Goal: Task Accomplishment & Management: Manage account settings

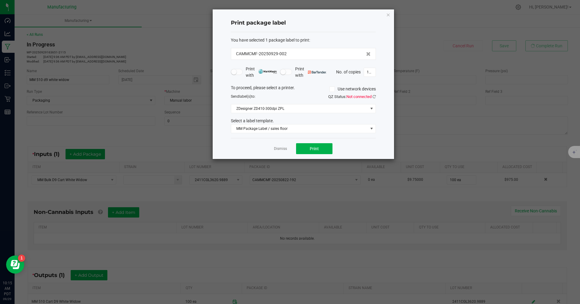
click at [388, 14] on icon "button" at bounding box center [388, 14] width 4 height 7
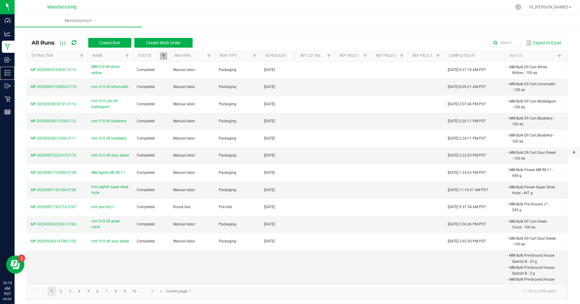
click at [0, 0] on p "Inventory" at bounding box center [0, 0] width 0 height 0
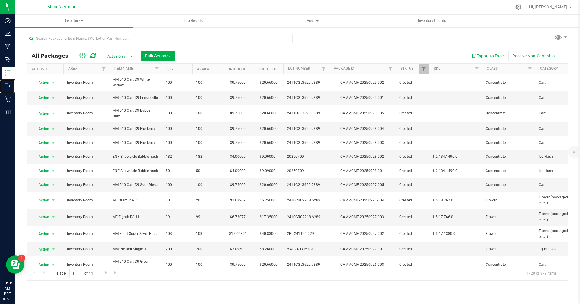
click at [0, 0] on p "Outbound" at bounding box center [0, 0] width 0 height 0
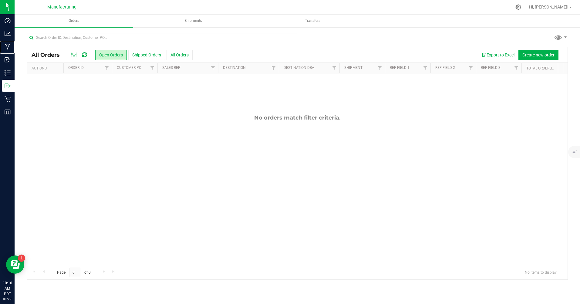
click at [0, 0] on p "Manufacturing" at bounding box center [0, 0] width 0 height 0
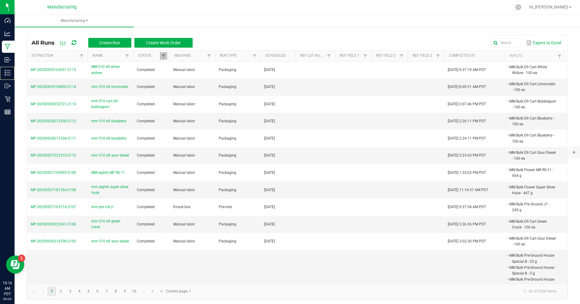
click at [0, 0] on p "Inventory" at bounding box center [0, 0] width 0 height 0
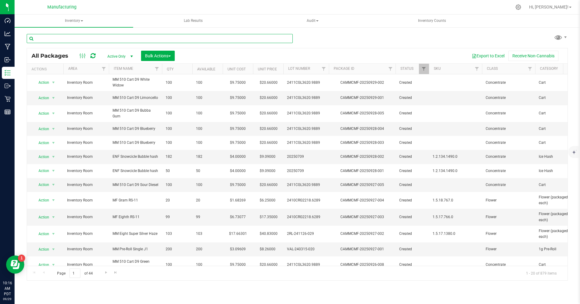
click at [63, 37] on input "text" at bounding box center [160, 38] width 266 height 9
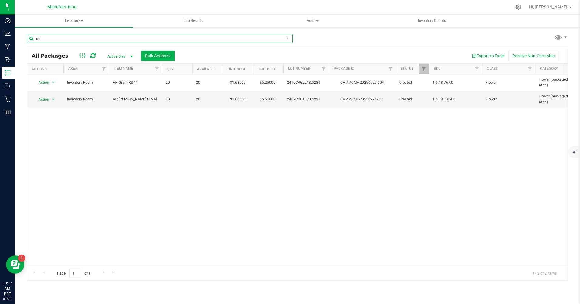
type input "m"
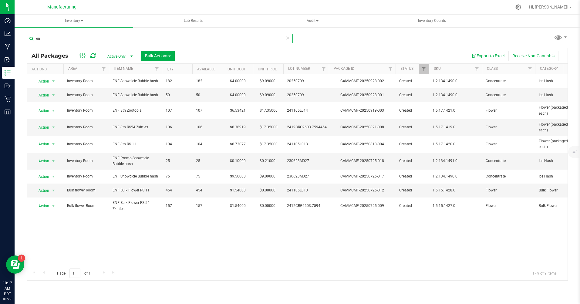
type input "e"
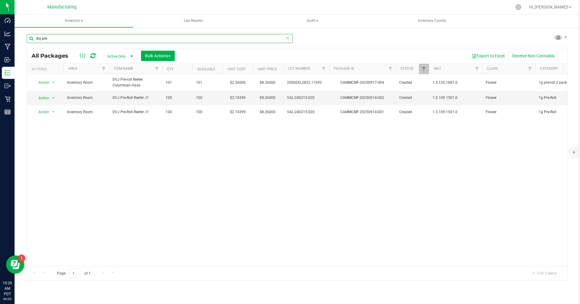
type input "dvj pre"
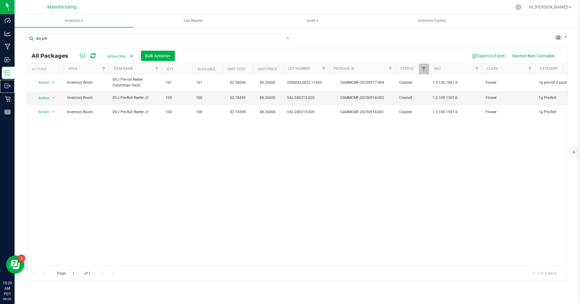
click at [0, 0] on p "Outbound" at bounding box center [0, 0] width 0 height 0
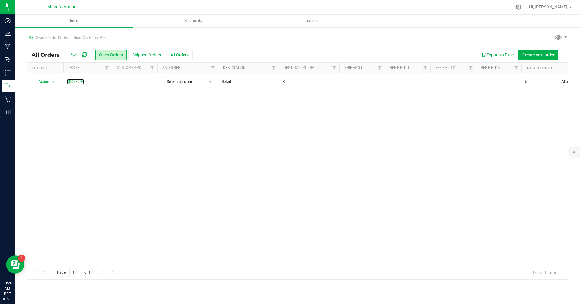
click at [79, 82] on link "00073294" at bounding box center [75, 82] width 17 height 6
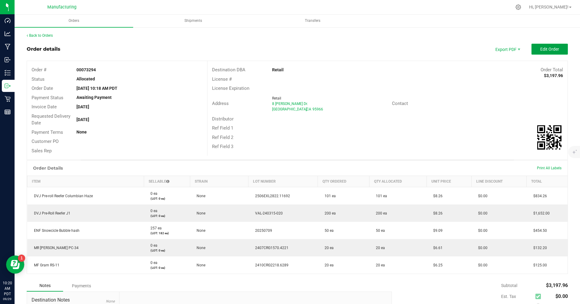
click at [541, 50] on span "Edit Order" at bounding box center [549, 49] width 19 height 5
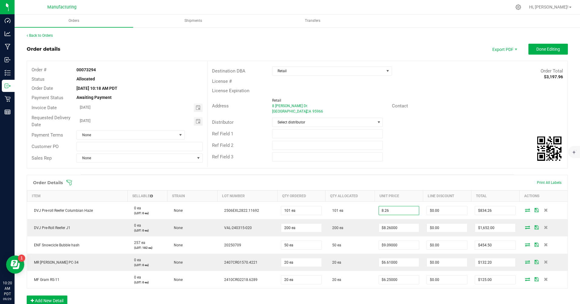
click at [399, 210] on input "8.26" at bounding box center [399, 210] width 40 height 8
type input "$2.56000"
type input "$258.56"
click at [397, 227] on input "8.26" at bounding box center [399, 227] width 40 height 8
type input "$2.74000"
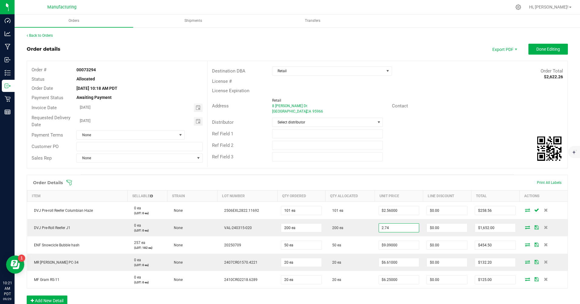
type input "$548.00"
click at [396, 243] on input "9.09" at bounding box center [399, 245] width 40 height 8
type input "$4.00000"
type input "$200.00"
click at [396, 260] on input "6.61" at bounding box center [399, 262] width 40 height 8
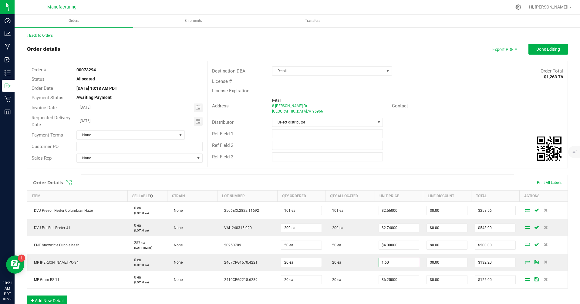
type input "$1.60000"
type input "$32.00"
click at [394, 279] on input "6.25" at bounding box center [399, 279] width 40 height 8
type input "$1.68000"
type input "$33.60"
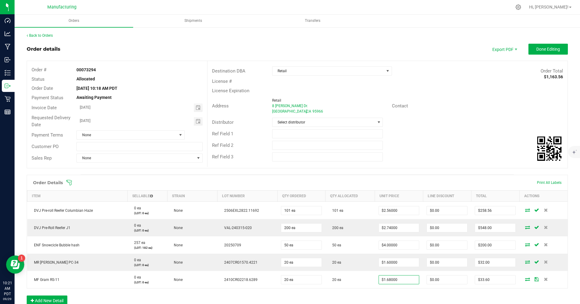
click at [350, 299] on div "Order Details Print All Labels Item Sellable Strain Lot Number Qty Ordered Qty …" at bounding box center [297, 243] width 541 height 137
click at [536, 47] on span "Done Editing" at bounding box center [548, 49] width 24 height 5
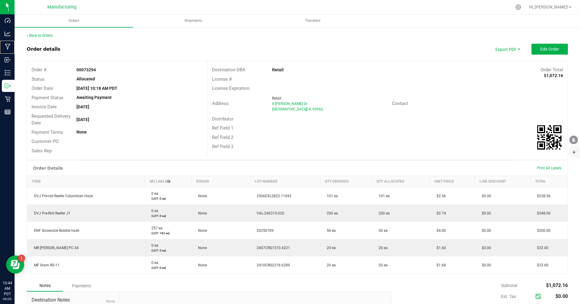
click at [0, 0] on p "Manufacturing" at bounding box center [0, 0] width 0 height 0
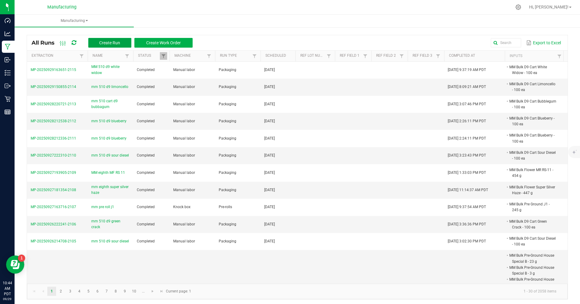
click at [100, 41] on span "Create Run" at bounding box center [109, 42] width 21 height 5
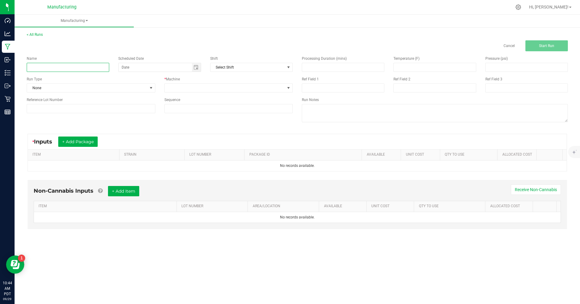
click at [51, 66] on input at bounding box center [68, 67] width 82 height 9
type input "mm 510 d9 sour diesel"
click at [55, 88] on span "None" at bounding box center [87, 88] width 120 height 8
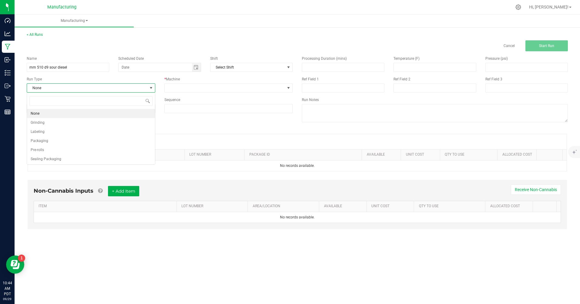
scroll to position [9, 128]
click at [48, 141] on li "Packaging" at bounding box center [91, 140] width 128 height 9
click at [195, 69] on span "Toggle calendar" at bounding box center [195, 67] width 5 height 5
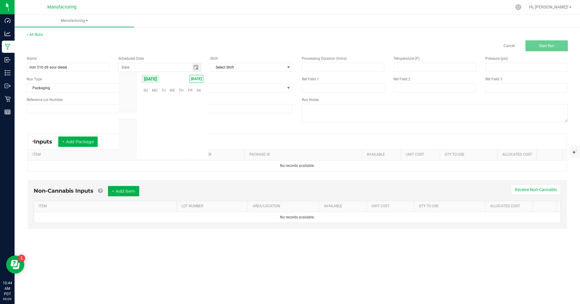
scroll to position [98363, 0]
click at [193, 79] on span "[DATE]" at bounding box center [197, 79] width 14 height 8
type input "[DATE]"
click at [196, 89] on span at bounding box center [225, 88] width 120 height 8
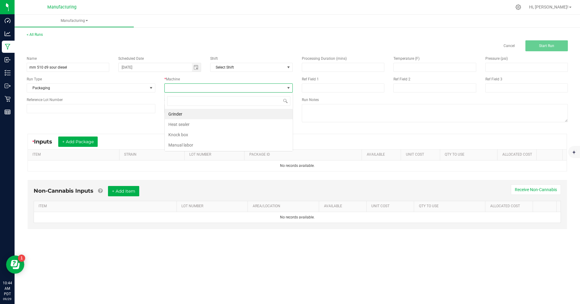
scroll to position [9, 128]
click at [192, 146] on li "Manual labor" at bounding box center [229, 145] width 128 height 10
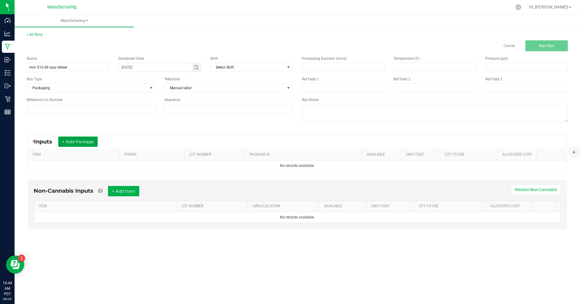
click at [77, 143] on button "+ Add Package" at bounding box center [77, 141] width 39 height 10
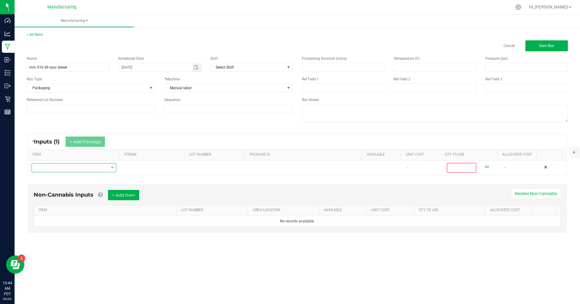
click at [80, 169] on span "NO DATA FOUND" at bounding box center [70, 167] width 76 height 8
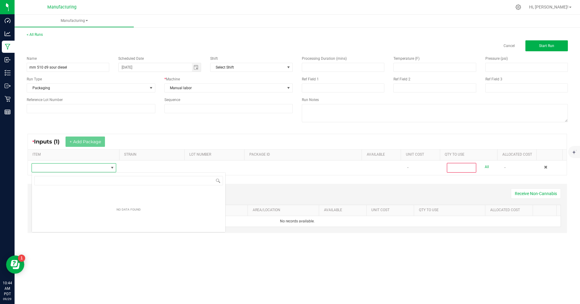
scroll to position [9, 84]
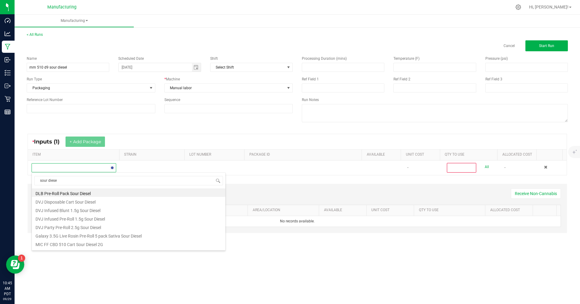
type input "sour diesel"
click at [74, 220] on li "MM Bulk D9 Cart Sour Diesel" at bounding box center [128, 217] width 193 height 8
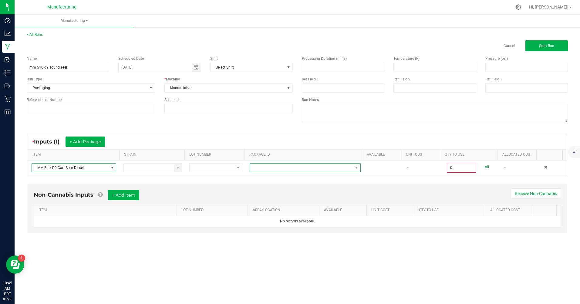
click at [284, 171] on span "NO DATA FOUND" at bounding box center [301, 167] width 103 height 8
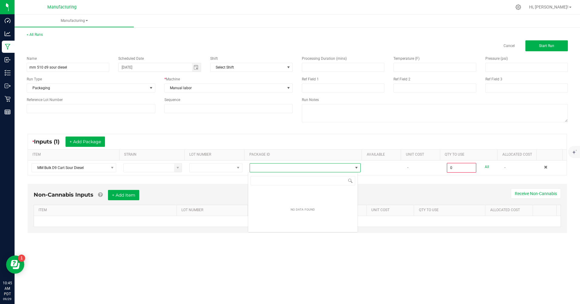
scroll to position [9, 110]
click at [282, 205] on li "CAMMCMF-20250822-183" at bounding box center [302, 204] width 109 height 10
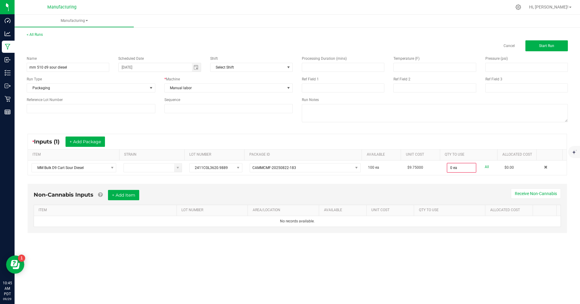
click at [485, 166] on link "All" at bounding box center [487, 167] width 4 height 8
type input "100 ea"
click at [552, 46] on span "Start Run" at bounding box center [546, 46] width 15 height 4
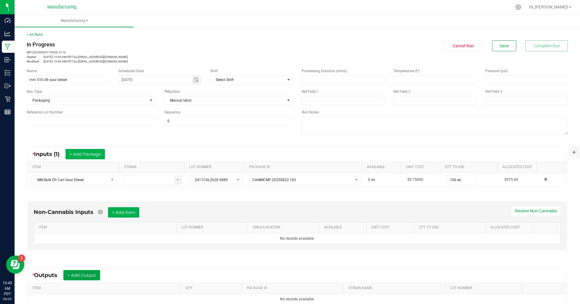
click at [92, 274] on button "+ Add Output" at bounding box center [81, 275] width 37 height 10
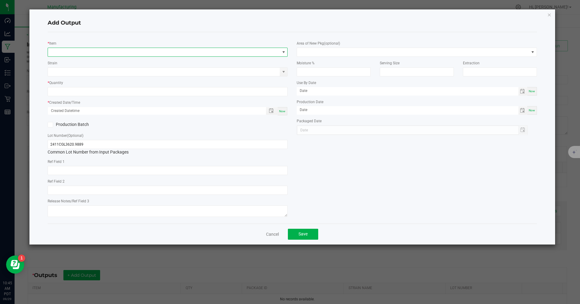
click at [68, 50] on span "NO DATA FOUND" at bounding box center [164, 52] width 232 height 8
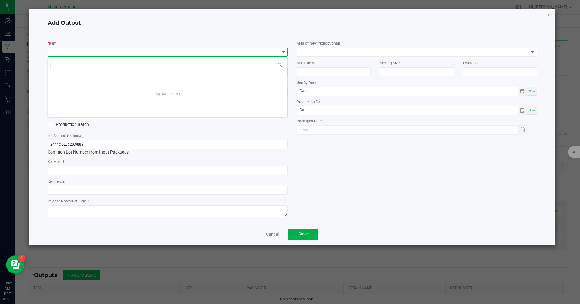
scroll to position [9, 240]
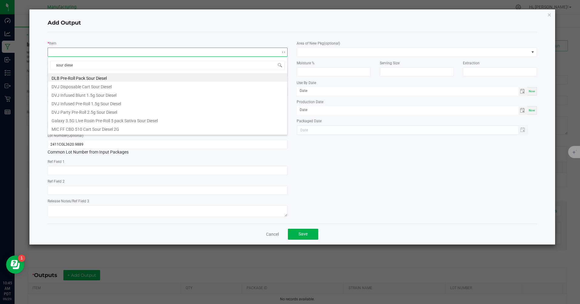
type input "sour diesel"
click at [71, 118] on li "MM 510 Cart D9 Sour Diesel" at bounding box center [167, 115] width 239 height 8
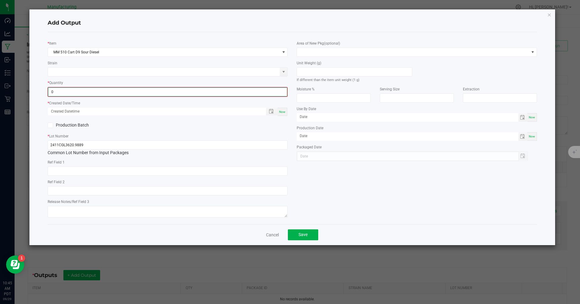
click at [63, 93] on input "0" at bounding box center [167, 92] width 239 height 8
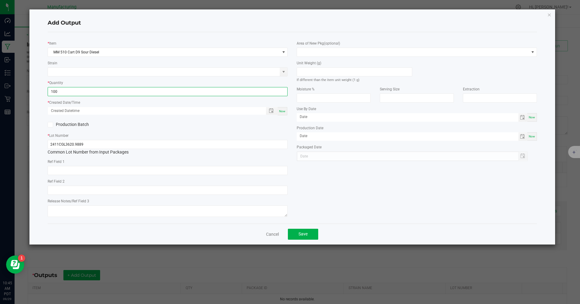
type input "100 ea"
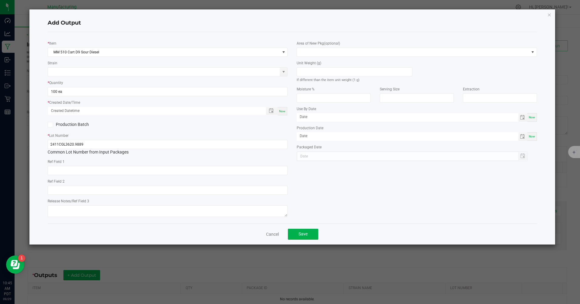
click at [282, 113] on span "Now" at bounding box center [282, 110] width 6 height 3
type input "[DATE] 10:45 AM"
type input "[DATE]"
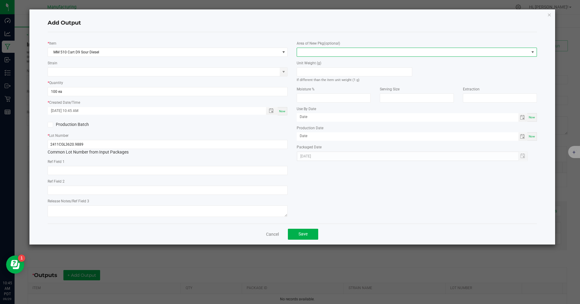
click at [320, 51] on span at bounding box center [413, 52] width 232 height 8
click at [312, 128] on li "Inventory Room" at bounding box center [416, 130] width 239 height 10
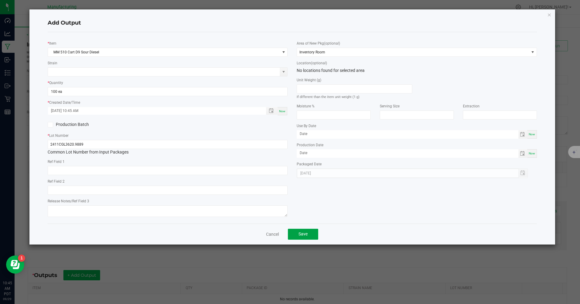
click at [304, 236] on span "Save" at bounding box center [302, 233] width 9 height 5
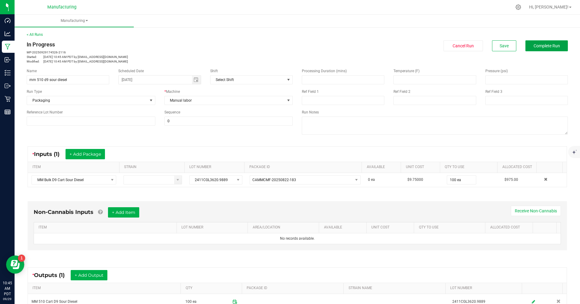
click at [539, 47] on span "Complete Run" at bounding box center [546, 45] width 26 height 5
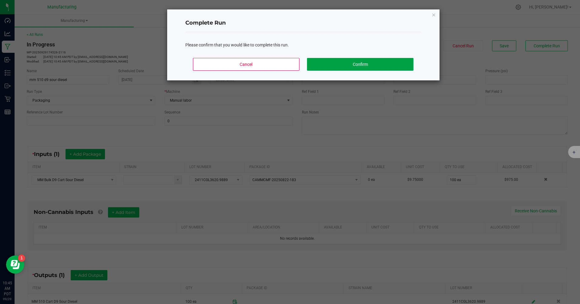
click at [394, 65] on button "Confirm" at bounding box center [360, 64] width 106 height 13
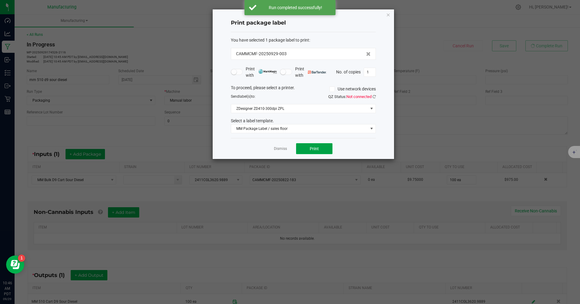
click at [307, 147] on button "Print" at bounding box center [314, 148] width 36 height 11
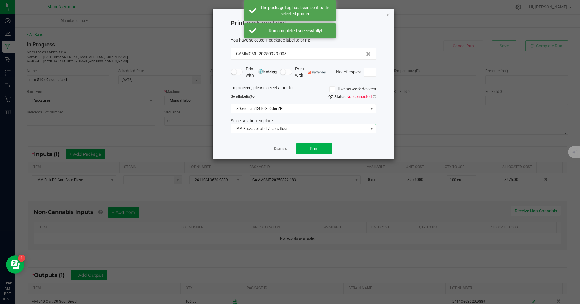
click at [291, 126] on span "MM Package Label / sales floor" at bounding box center [299, 128] width 137 height 8
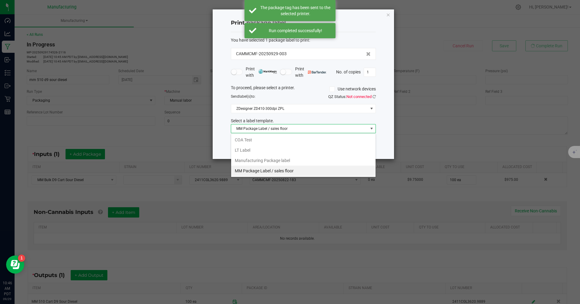
scroll to position [9, 145]
click at [278, 159] on li "Manufacturing Package label" at bounding box center [303, 160] width 144 height 10
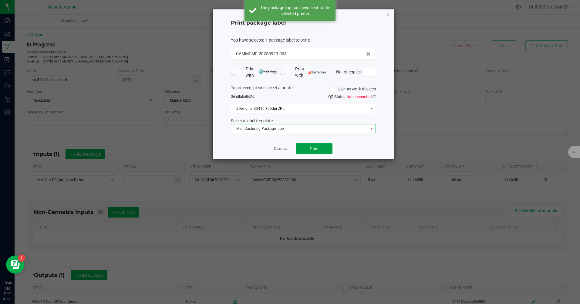
click at [313, 151] on button "Print" at bounding box center [314, 148] width 36 height 11
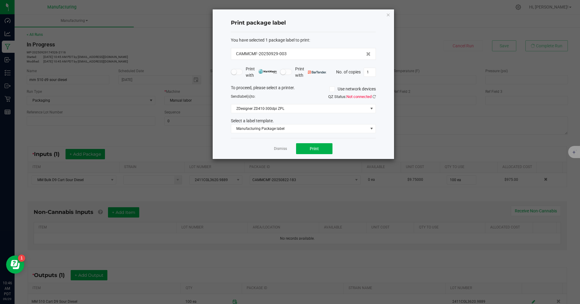
click at [389, 15] on icon "button" at bounding box center [388, 14] width 4 height 7
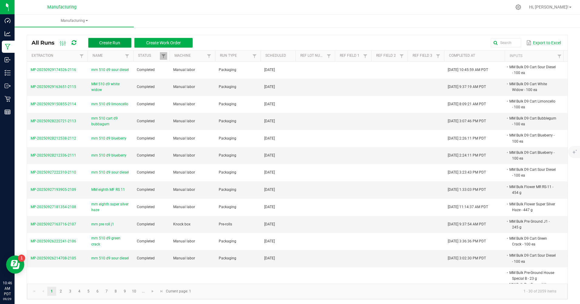
click at [116, 39] on button "Create Run" at bounding box center [109, 43] width 43 height 10
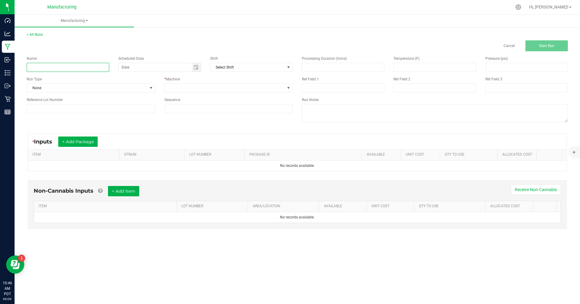
click at [74, 68] on input at bounding box center [68, 67] width 82 height 9
type input "mm 510 d9 sour diesel"
click at [65, 87] on span "None" at bounding box center [87, 88] width 120 height 8
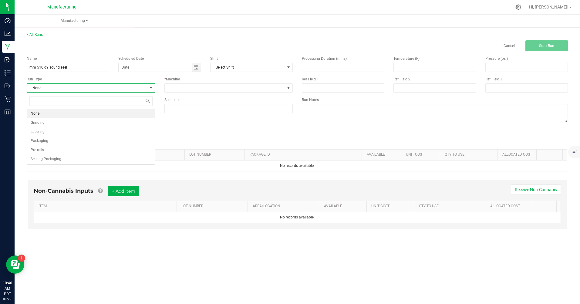
scroll to position [9, 128]
click at [64, 141] on li "Packaging" at bounding box center [91, 140] width 128 height 9
click at [196, 67] on span "Toggle calendar" at bounding box center [195, 67] width 5 height 5
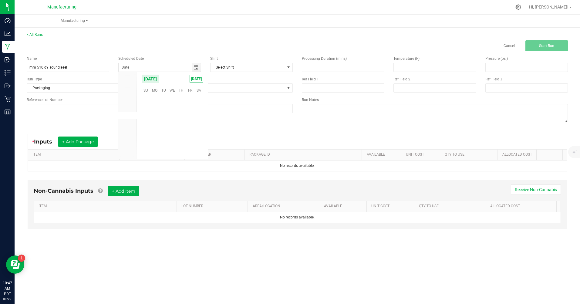
scroll to position [98363, 0]
click at [195, 79] on span "[DATE]" at bounding box center [197, 79] width 14 height 8
type input "[DATE]"
click at [190, 85] on span at bounding box center [225, 88] width 120 height 8
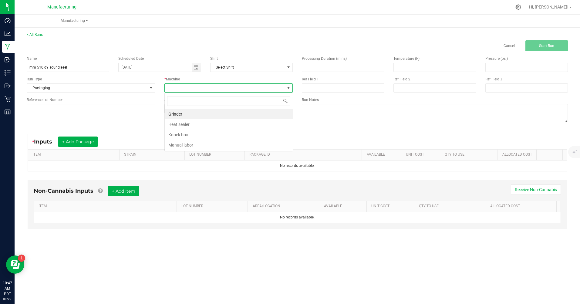
scroll to position [9, 128]
click at [186, 144] on li "Manual labor" at bounding box center [229, 145] width 128 height 10
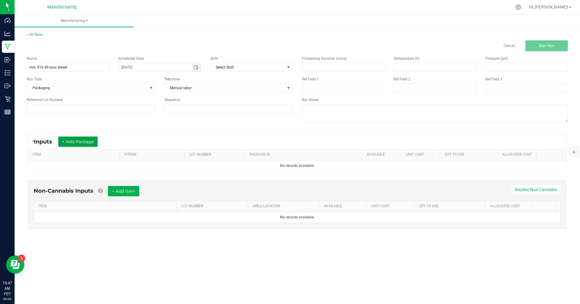
click at [73, 139] on button "+ Add Package" at bounding box center [77, 141] width 39 height 10
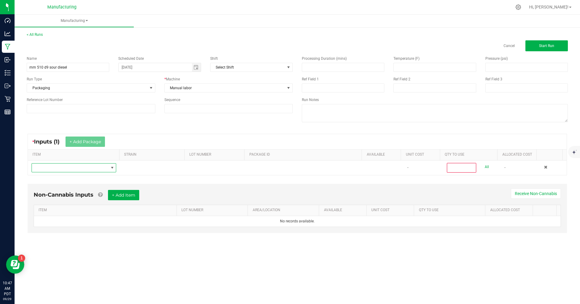
click at [69, 168] on span "NO DATA FOUND" at bounding box center [70, 167] width 76 height 8
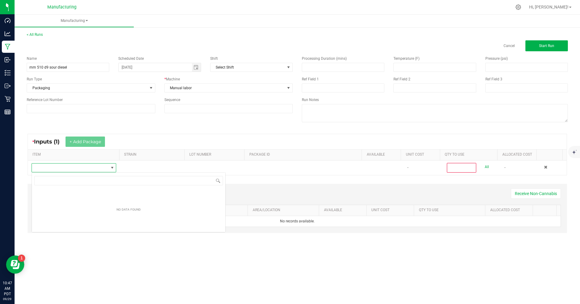
scroll to position [9, 84]
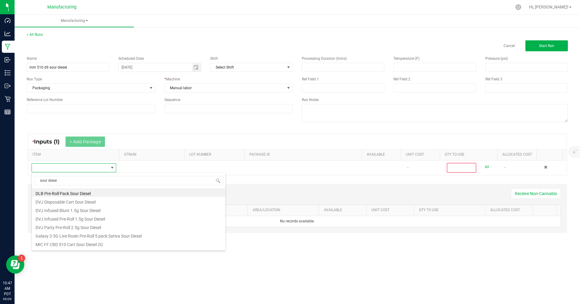
type input "sour diesel"
click at [78, 219] on li "MM Bulk D9 Cart Sour Diesel" at bounding box center [128, 217] width 193 height 8
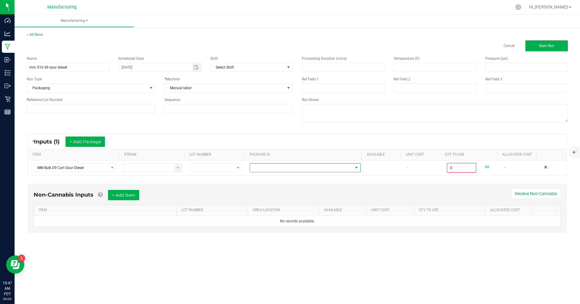
click at [280, 167] on span at bounding box center [301, 167] width 103 height 8
click at [280, 194] on li "CAMMCMF-20250822-180" at bounding box center [302, 193] width 109 height 10
click at [485, 166] on link "All" at bounding box center [487, 167] width 4 height 8
type input "100 ea"
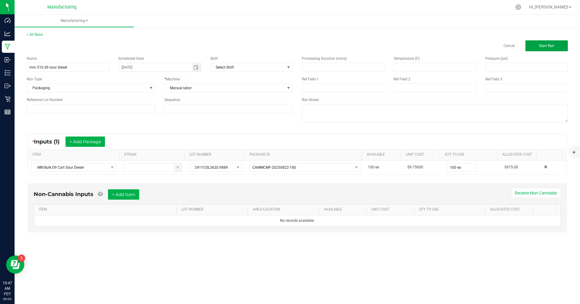
click at [555, 43] on button "Start Run" at bounding box center [546, 45] width 42 height 11
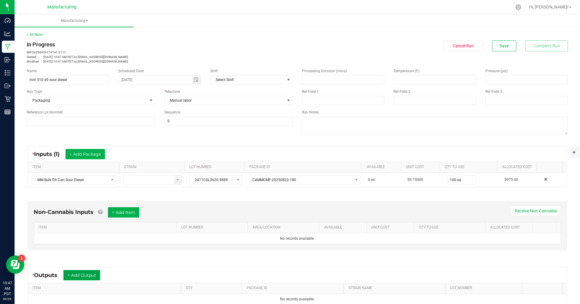
click at [93, 276] on button "+ Add Output" at bounding box center [81, 275] width 37 height 10
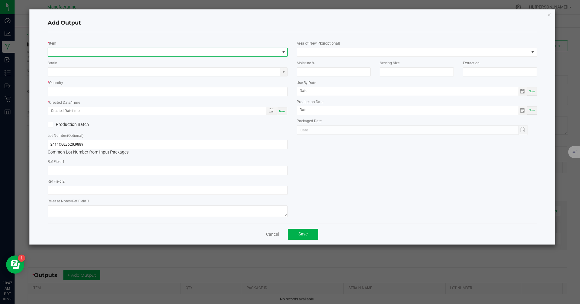
click at [60, 54] on span "NO DATA FOUND" at bounding box center [164, 52] width 232 height 8
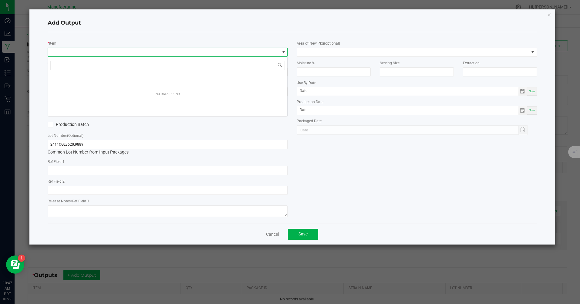
scroll to position [9, 240]
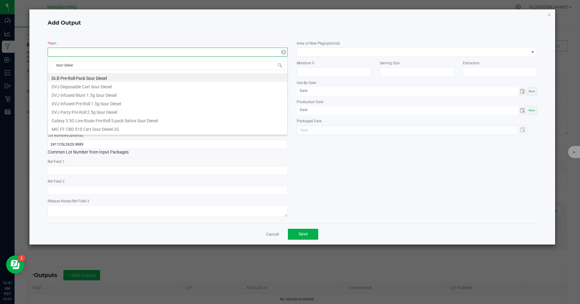
type input "sour diesel"
click at [71, 86] on li "MM 510 Cart D9 Sour Diesel" at bounding box center [167, 84] width 239 height 8
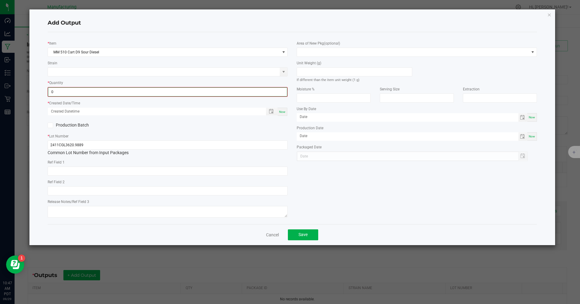
click at [53, 96] on input "0" at bounding box center [167, 92] width 239 height 8
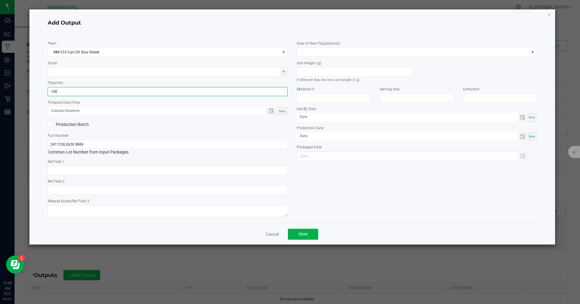
type input "100 ea"
click at [284, 114] on div "Now" at bounding box center [282, 111] width 10 height 8
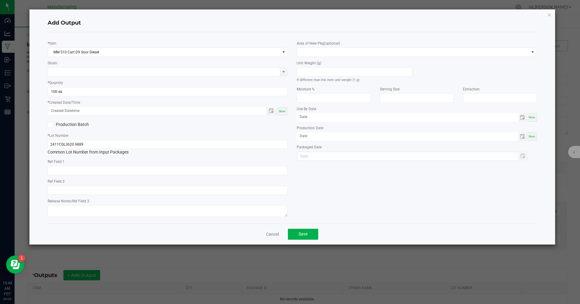
type input "[DATE] 10:48 AM"
type input "[DATE]"
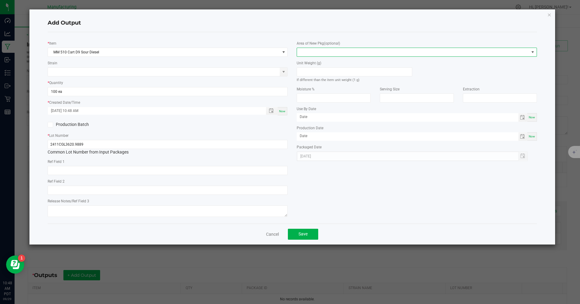
click at [312, 52] on span at bounding box center [413, 52] width 232 height 8
click at [317, 129] on li "Inventory Room" at bounding box center [416, 130] width 239 height 10
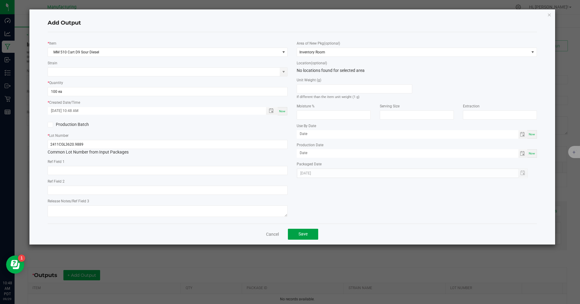
click at [302, 236] on span "Save" at bounding box center [302, 233] width 9 height 5
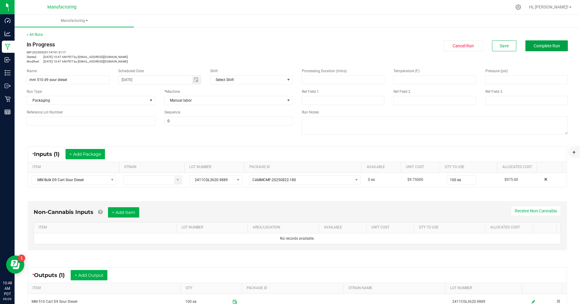
click at [541, 46] on span "Complete Run" at bounding box center [546, 45] width 26 height 5
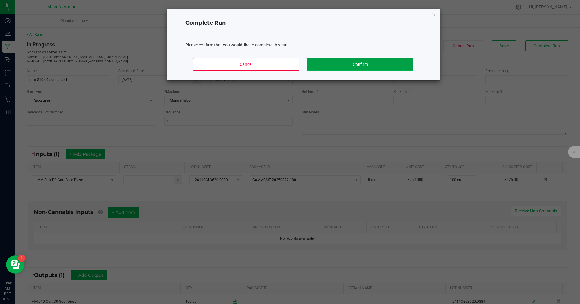
drag, startPoint x: 391, startPoint y: 69, endPoint x: 374, endPoint y: 65, distance: 17.4
click at [391, 68] on button "Confirm" at bounding box center [360, 64] width 106 height 13
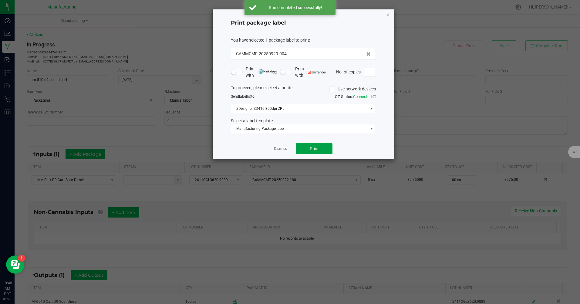
click at [311, 147] on span "Print" at bounding box center [314, 148] width 9 height 5
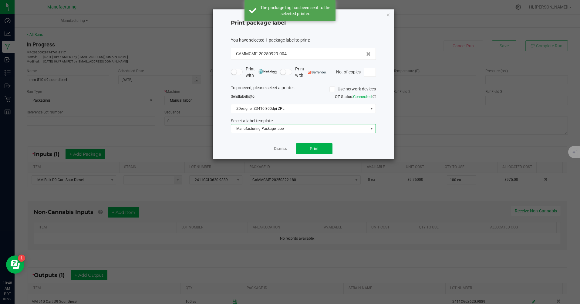
click at [288, 128] on span "Manufacturing Package label" at bounding box center [299, 128] width 137 height 8
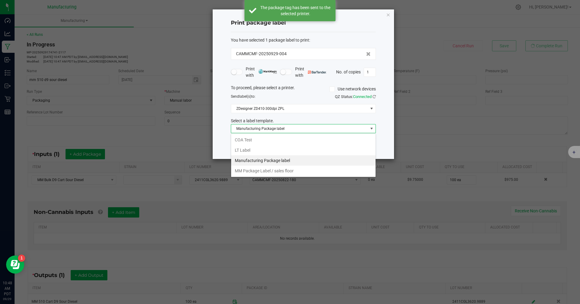
scroll to position [9, 145]
click at [278, 172] on li "MM Package Label / sales floor" at bounding box center [303, 171] width 144 height 10
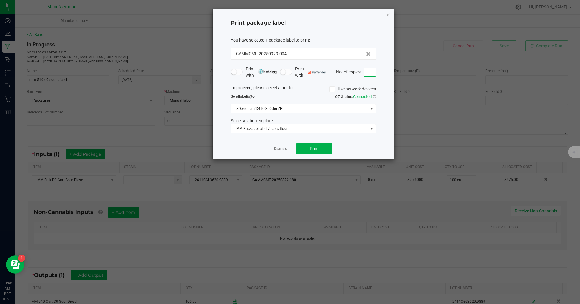
click at [369, 69] on input "1" at bounding box center [370, 72] width 12 height 8
type input "100"
click at [322, 146] on button "Print" at bounding box center [314, 148] width 36 height 11
click at [387, 14] on icon "button" at bounding box center [388, 14] width 4 height 7
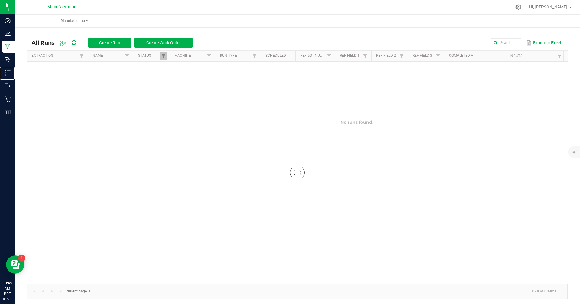
click at [0, 0] on p "Inventory" at bounding box center [0, 0] width 0 height 0
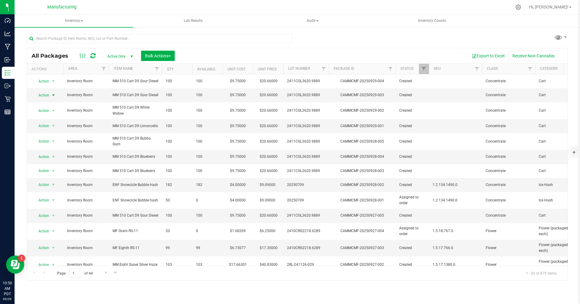
click at [46, 95] on span "Action" at bounding box center [41, 95] width 16 height 8
drag, startPoint x: 50, startPoint y: 159, endPoint x: 59, endPoint y: 160, distance: 8.6
click at [51, 159] on li "Print package label" at bounding box center [52, 159] width 39 height 9
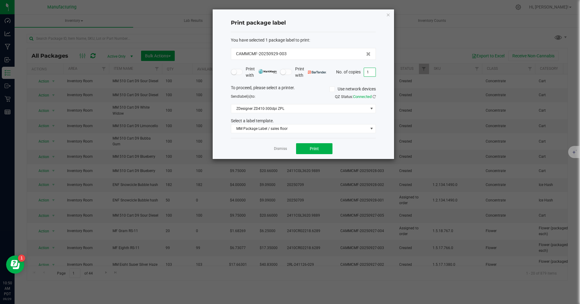
click at [369, 71] on input "1" at bounding box center [370, 72] width 12 height 8
type input "100"
click at [329, 148] on button "Print" at bounding box center [314, 148] width 36 height 11
click at [391, 15] on div "Print package label You have selected 1 package label to print : CAMMCMF-202509…" at bounding box center [303, 83] width 181 height 149
click at [389, 15] on icon "button" at bounding box center [388, 14] width 4 height 7
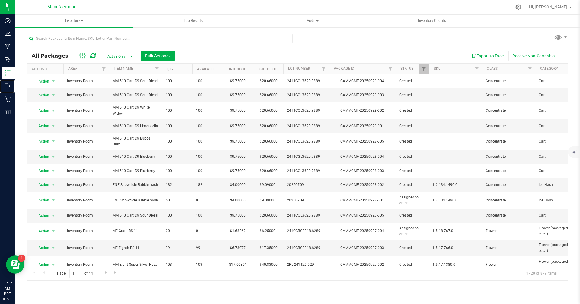
click at [0, 0] on p "Outbound" at bounding box center [0, 0] width 0 height 0
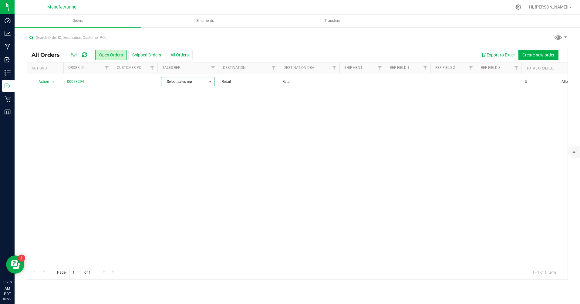
click at [196, 82] on span "Select sales rep" at bounding box center [183, 81] width 45 height 8
click at [184, 118] on li "[PERSON_NAME]" at bounding box center [189, 118] width 57 height 10
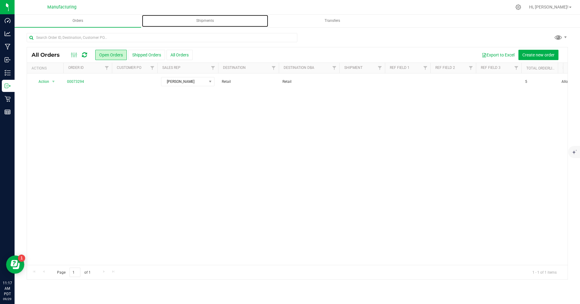
click at [206, 21] on span "Shipments" at bounding box center [205, 20] width 34 height 5
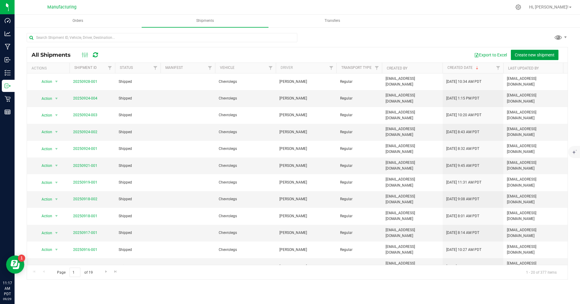
click at [524, 52] on span "Create new shipment" at bounding box center [535, 54] width 40 height 5
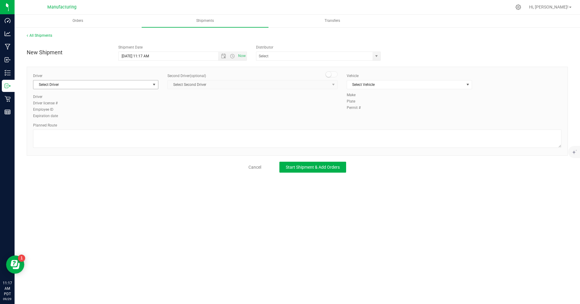
click at [95, 86] on span "Select Driver" at bounding box center [91, 84] width 117 height 8
click at [82, 109] on li "[PERSON_NAME]" at bounding box center [95, 110] width 125 height 9
click at [372, 86] on span "Select Vehicle" at bounding box center [405, 84] width 117 height 8
click at [371, 95] on li "Chevrolegs" at bounding box center [409, 94] width 125 height 9
click at [327, 165] on span "Start Shipment & Add Orders" at bounding box center [313, 167] width 54 height 5
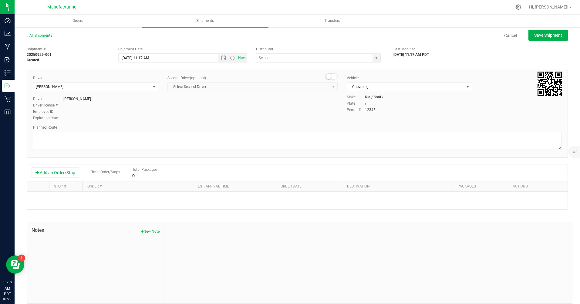
click at [55, 172] on button "Add an Order/Stop" at bounding box center [56, 172] width 48 height 10
click at [125, 201] on span "Select order" at bounding box center [135, 199] width 96 height 8
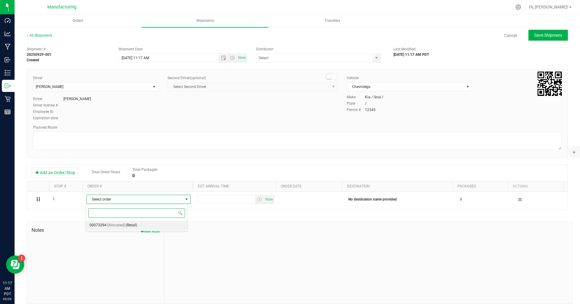
click at [116, 223] on span "[Allocated]" at bounding box center [115, 225] width 17 height 8
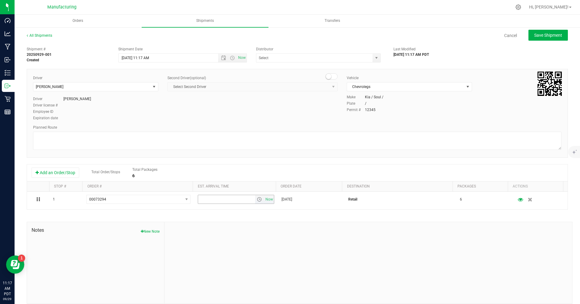
click at [265, 199] on span "Now" at bounding box center [269, 199] width 10 height 9
click at [545, 35] on span "Save Shipment" at bounding box center [548, 35] width 28 height 5
type input "[DATE] 6:17 PM"
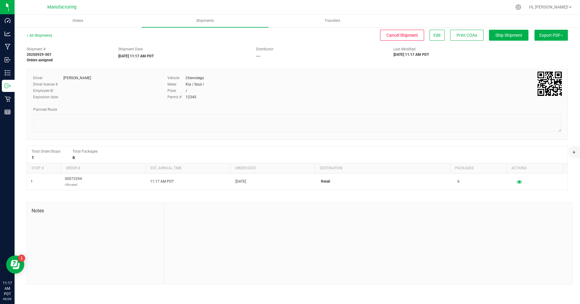
click at [545, 35] on span "Export PDF" at bounding box center [551, 35] width 24 height 5
click at [555, 49] on span "Manifest by Package ID" at bounding box center [542, 48] width 39 height 4
click at [508, 37] on span "Ship Shipment" at bounding box center [508, 35] width 27 height 5
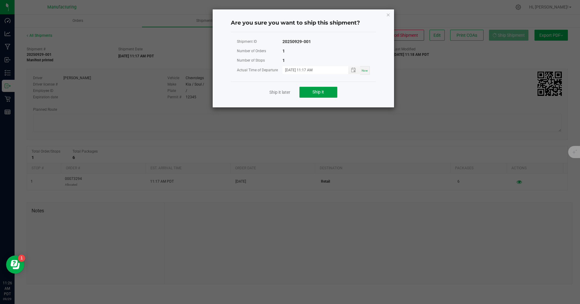
click at [324, 92] on button "Ship it" at bounding box center [318, 92] width 38 height 11
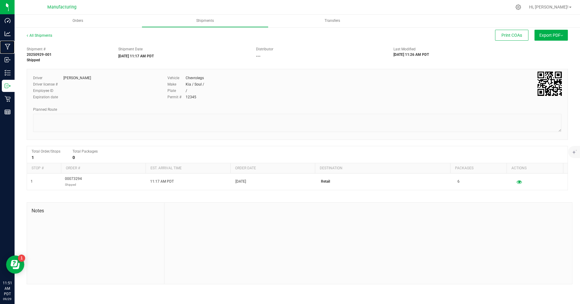
click at [0, 0] on p "Manufacturing" at bounding box center [0, 0] width 0 height 0
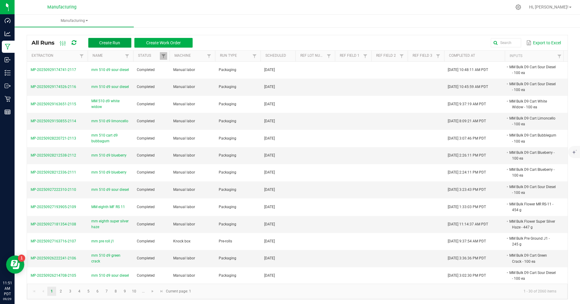
click at [109, 45] on button "Create Run" at bounding box center [109, 43] width 43 height 10
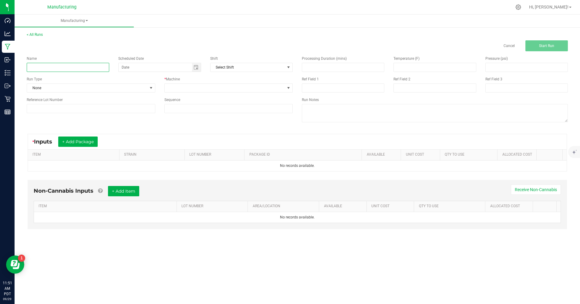
click at [90, 67] on input at bounding box center [68, 67] width 82 height 9
type input "mm 510 d9 durban poison"
click at [84, 86] on span "None" at bounding box center [87, 88] width 120 height 8
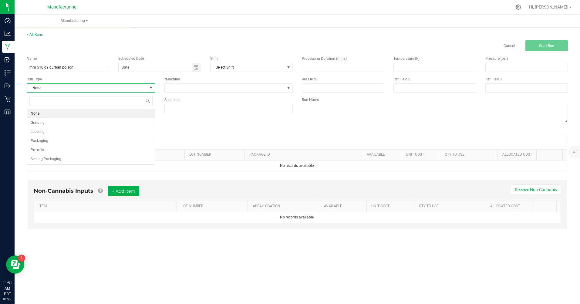
scroll to position [9, 128]
click at [51, 139] on li "Packaging" at bounding box center [91, 140] width 128 height 9
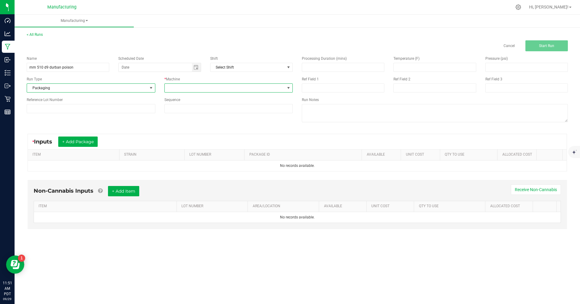
click at [182, 91] on span at bounding box center [225, 88] width 120 height 8
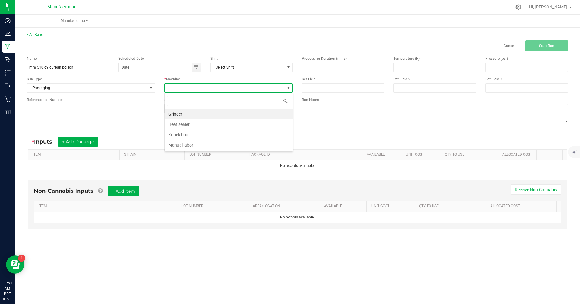
click at [176, 143] on li "Manual labor" at bounding box center [229, 145] width 128 height 10
click at [195, 67] on span "Toggle calendar" at bounding box center [195, 67] width 5 height 5
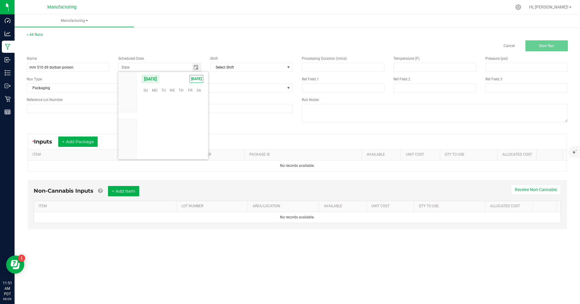
scroll to position [98363, 0]
click at [193, 81] on span "[DATE]" at bounding box center [197, 79] width 14 height 8
type input "[DATE]"
click at [88, 142] on button "+ Add Package" at bounding box center [77, 141] width 39 height 10
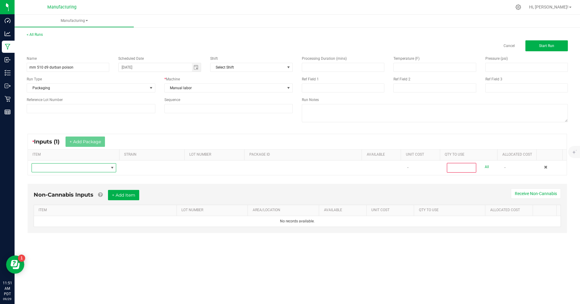
click at [67, 169] on span "NO DATA FOUND" at bounding box center [70, 167] width 76 height 8
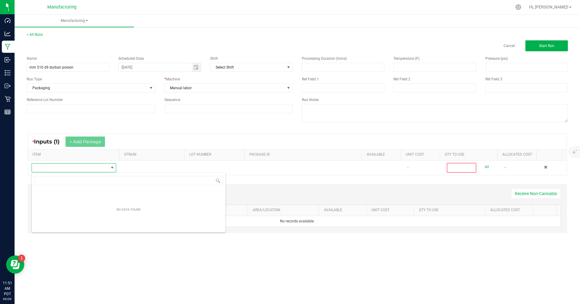
scroll to position [9, 84]
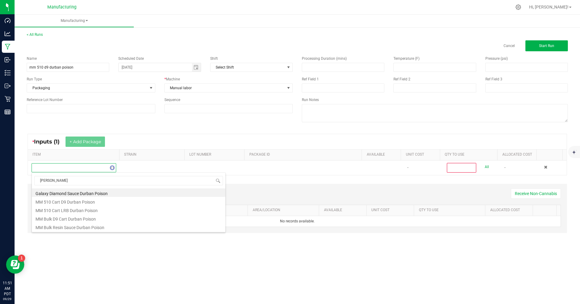
type input "[GEOGRAPHIC_DATA]"
click at [65, 219] on li "MM Bulk D9 Cart Durban Poison" at bounding box center [128, 218] width 193 height 8
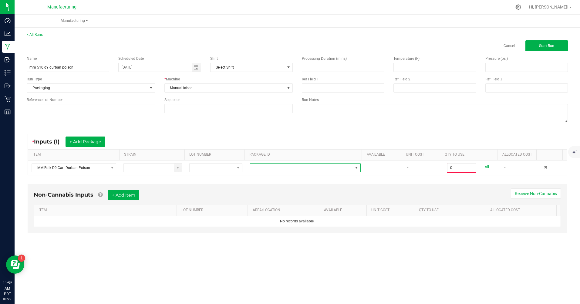
click at [262, 169] on span at bounding box center [301, 167] width 103 height 8
click at [266, 204] on li "CAMMCMF-20250702-206" at bounding box center [302, 204] width 109 height 10
click at [485, 167] on link "All" at bounding box center [487, 167] width 4 height 8
type input "100 ea"
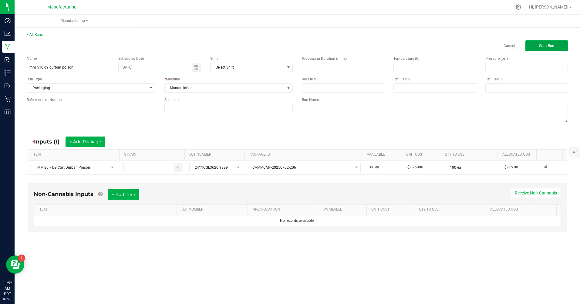
click at [545, 47] on span "Start Run" at bounding box center [546, 46] width 15 height 4
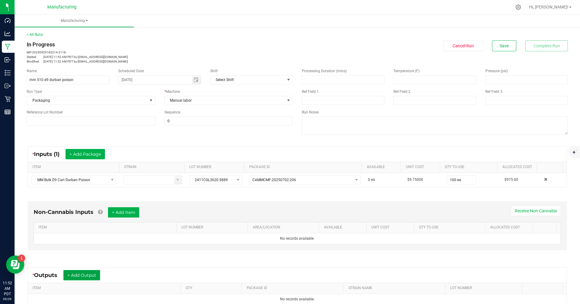
click at [93, 273] on button "+ Add Output" at bounding box center [81, 275] width 37 height 10
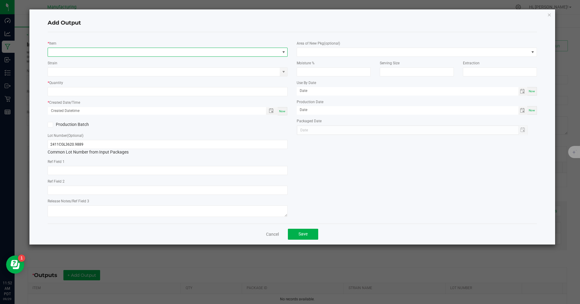
click at [66, 53] on span "NO DATA FOUND" at bounding box center [164, 52] width 232 height 8
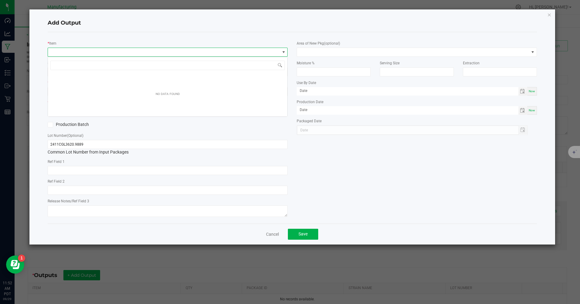
scroll to position [9, 240]
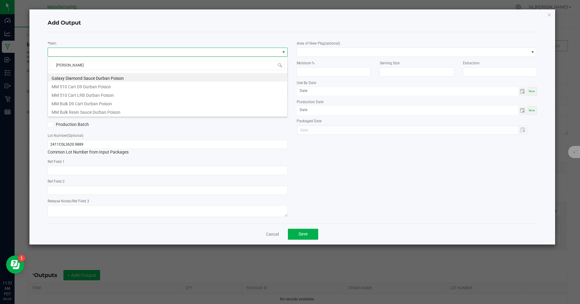
type input "[GEOGRAPHIC_DATA]"
click at [71, 88] on li "MM 510 Cart D9 Durban Poison" at bounding box center [167, 86] width 239 height 8
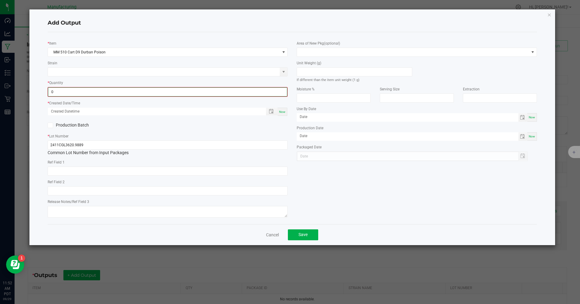
click at [69, 91] on input "0" at bounding box center [167, 92] width 239 height 8
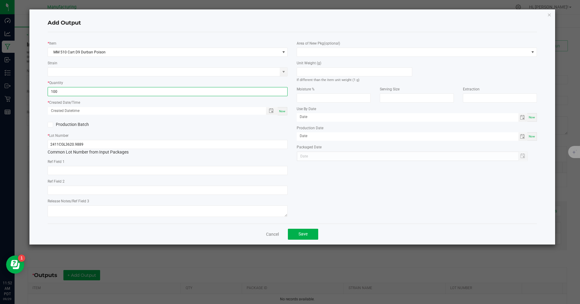
type input "100 ea"
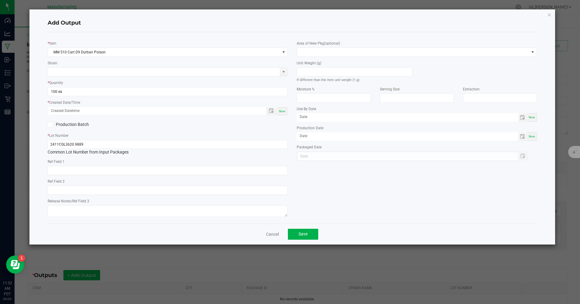
click at [283, 112] on span "Now" at bounding box center [282, 110] width 6 height 3
type input "[DATE] 11:52 AM"
type input "[DATE]"
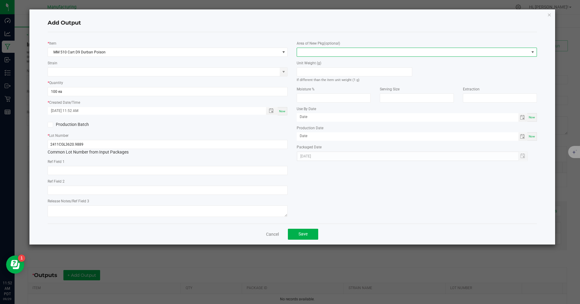
click at [311, 52] on span at bounding box center [413, 52] width 232 height 8
click at [313, 130] on li "Inventory Room" at bounding box center [416, 130] width 239 height 10
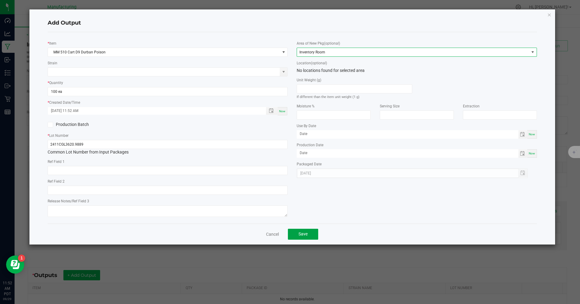
click at [308, 235] on button "Save" at bounding box center [303, 234] width 30 height 11
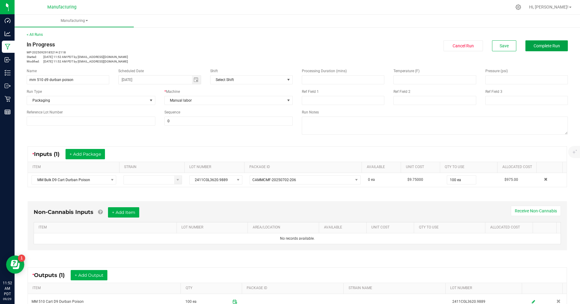
click at [540, 48] on span "Complete Run" at bounding box center [546, 45] width 26 height 5
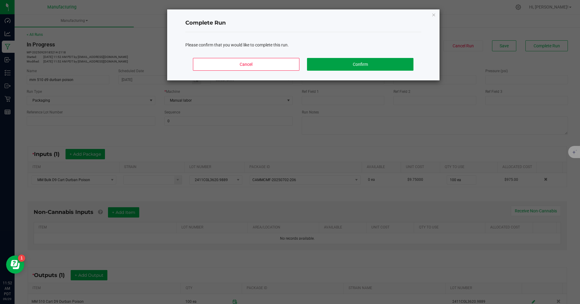
click at [399, 62] on button "Confirm" at bounding box center [360, 64] width 106 height 13
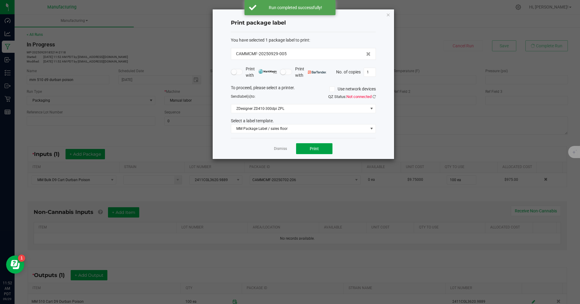
click at [313, 150] on span "Print" at bounding box center [314, 148] width 9 height 5
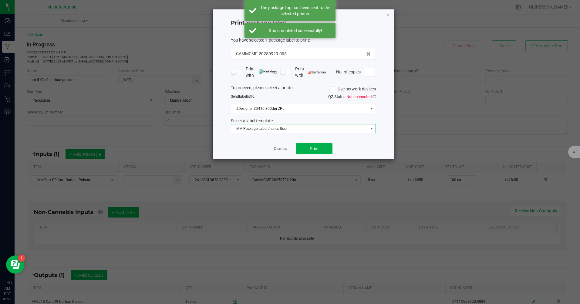
click at [287, 130] on span "MM Package Label / sales floor" at bounding box center [299, 128] width 137 height 8
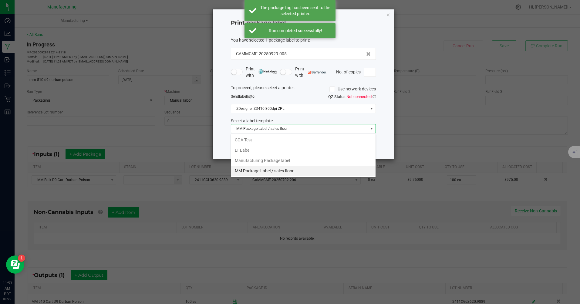
scroll to position [9, 145]
click at [278, 160] on li "Manufacturing Package label" at bounding box center [303, 160] width 144 height 10
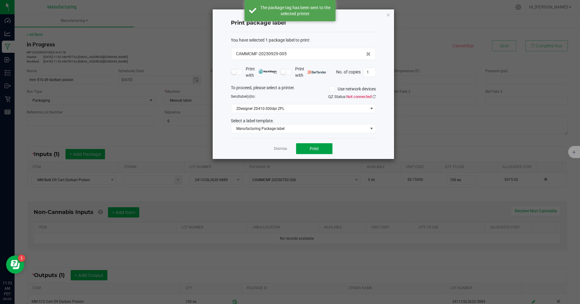
click at [321, 148] on button "Print" at bounding box center [314, 148] width 36 height 11
click at [388, 13] on icon "button" at bounding box center [388, 14] width 4 height 7
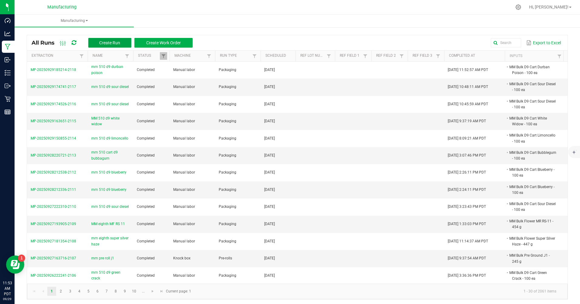
click at [119, 39] on button "Create Run" at bounding box center [109, 43] width 43 height 10
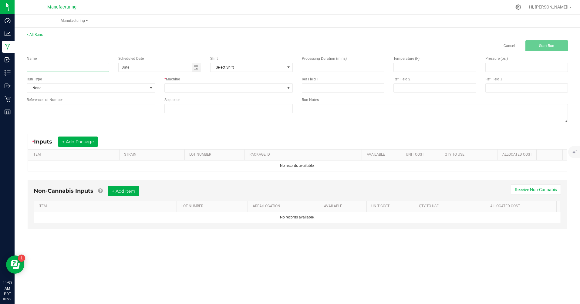
click at [70, 63] on input at bounding box center [68, 67] width 82 height 9
type input "mm 510 d9 durban poison"
click at [64, 86] on span "None" at bounding box center [87, 88] width 120 height 8
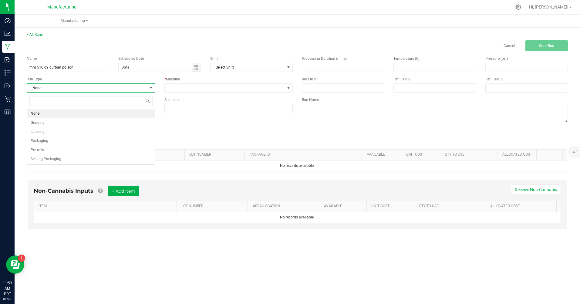
scroll to position [9, 128]
click at [52, 139] on li "Packaging" at bounding box center [91, 140] width 128 height 9
click at [196, 69] on span "Toggle calendar" at bounding box center [195, 67] width 5 height 5
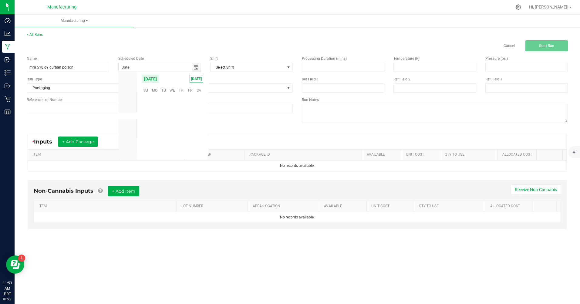
scroll to position [98363, 0]
click at [192, 79] on span "[DATE]" at bounding box center [197, 79] width 14 height 8
type input "[DATE]"
click at [191, 87] on span at bounding box center [225, 88] width 120 height 8
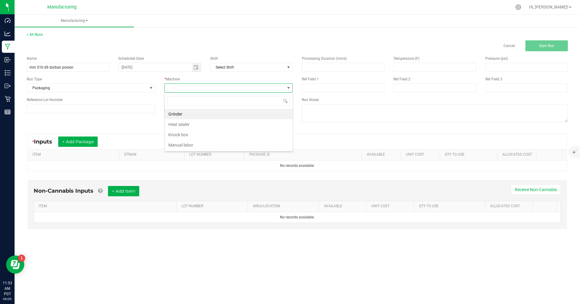
scroll to position [9, 128]
click at [182, 143] on li "Manual labor" at bounding box center [229, 145] width 128 height 10
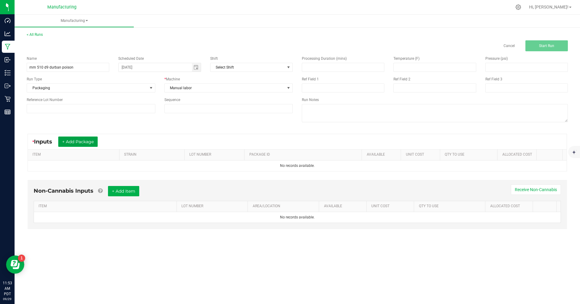
click at [91, 142] on button "+ Add Package" at bounding box center [77, 141] width 39 height 10
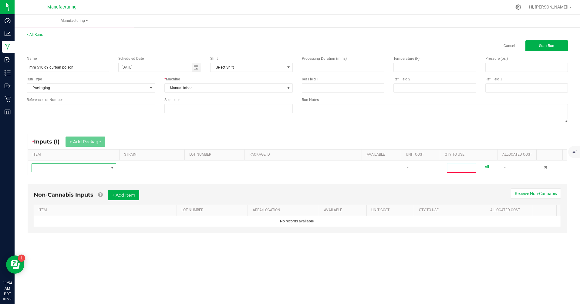
click at [64, 166] on span "NO DATA FOUND" at bounding box center [70, 167] width 76 height 8
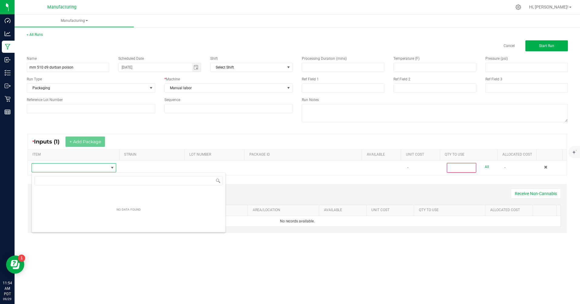
scroll to position [9, 84]
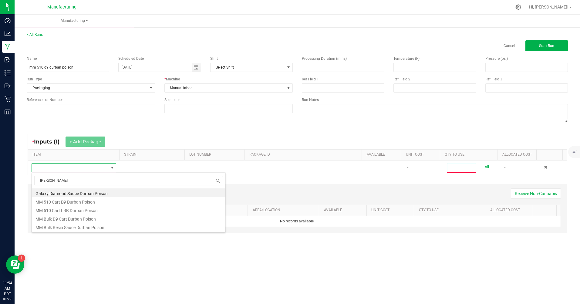
type input "[GEOGRAPHIC_DATA]"
click at [63, 219] on li "MM Bulk D9 Cart Durban Poison" at bounding box center [128, 218] width 193 height 8
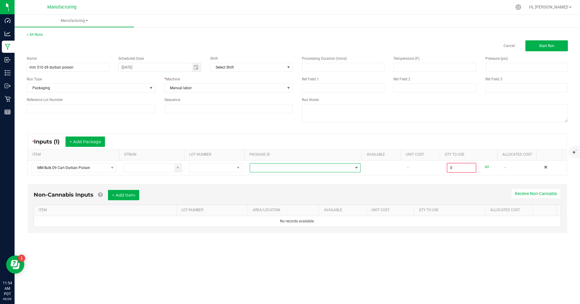
click at [267, 169] on span at bounding box center [301, 167] width 103 height 8
click at [270, 194] on li "CAMMCMF-20250702-205" at bounding box center [302, 193] width 109 height 10
click at [485, 166] on link "All" at bounding box center [487, 167] width 4 height 8
type input "100 ea"
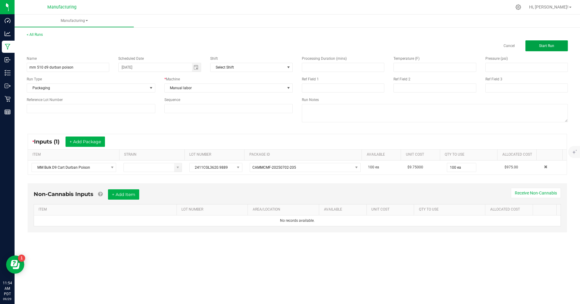
click at [554, 47] on span "Start Run" at bounding box center [546, 46] width 15 height 4
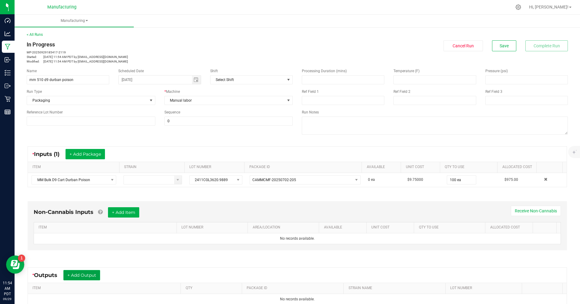
click at [96, 274] on button "+ Add Output" at bounding box center [81, 275] width 37 height 10
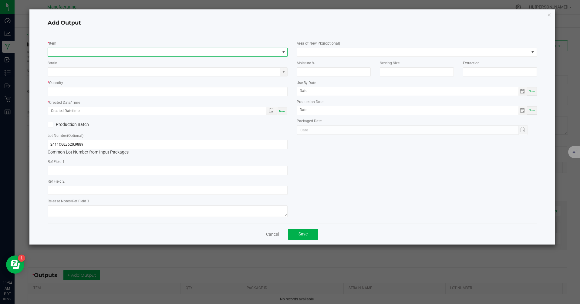
click at [62, 54] on span "NO DATA FOUND" at bounding box center [164, 52] width 232 height 8
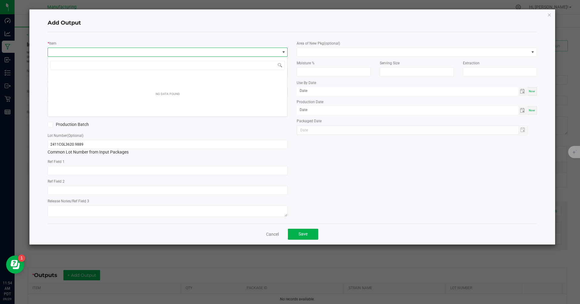
scroll to position [9, 240]
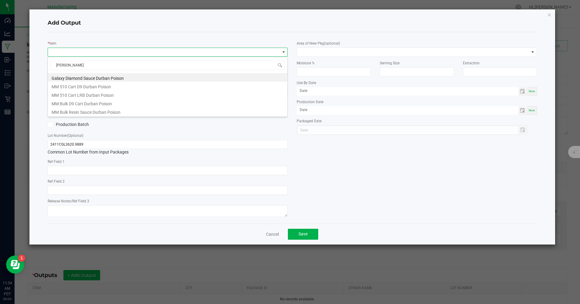
type input "[GEOGRAPHIC_DATA]"
click at [70, 85] on li "MM 510 Cart D9 Durban Poison" at bounding box center [167, 86] width 239 height 8
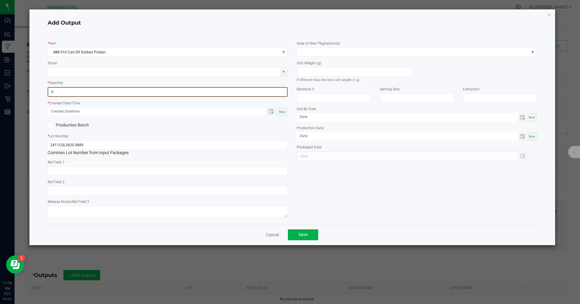
click at [68, 94] on input "0" at bounding box center [167, 92] width 239 height 8
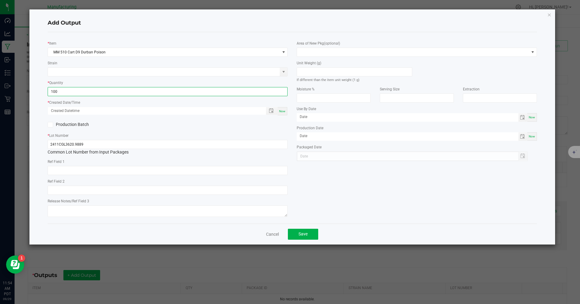
type input "100 ea"
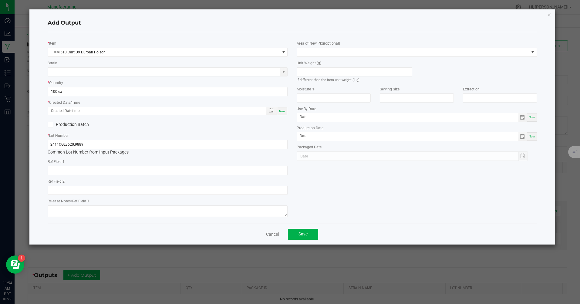
click at [284, 112] on span "Now" at bounding box center [282, 110] width 6 height 3
type input "[DATE] 11:54 AM"
type input "[DATE]"
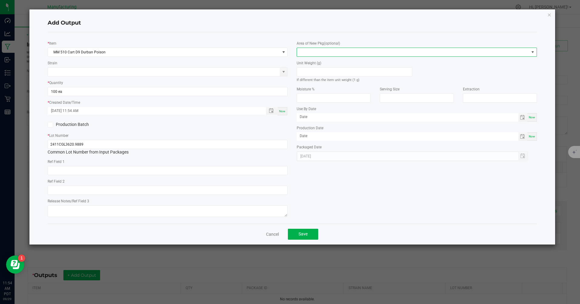
click at [318, 51] on span at bounding box center [413, 52] width 232 height 8
click at [320, 131] on li "Inventory Room" at bounding box center [416, 130] width 239 height 10
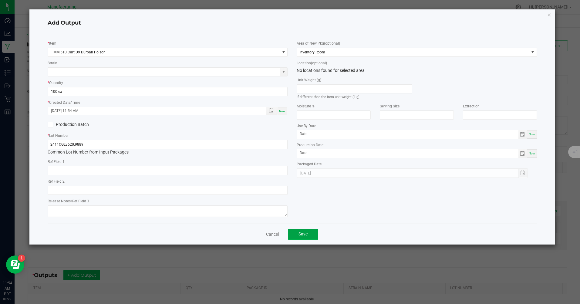
click at [298, 236] on span "Save" at bounding box center [302, 233] width 9 height 5
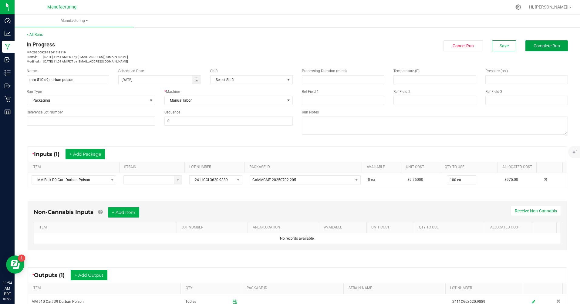
click at [536, 45] on span "Complete Run" at bounding box center [546, 45] width 26 height 5
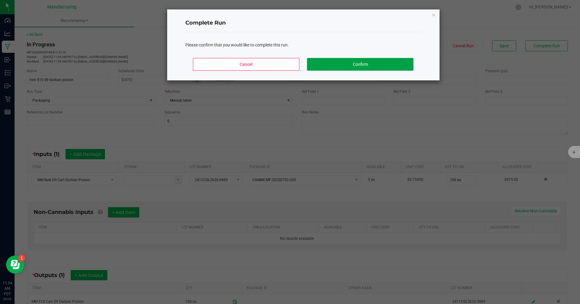
click at [388, 65] on button "Confirm" at bounding box center [360, 64] width 106 height 13
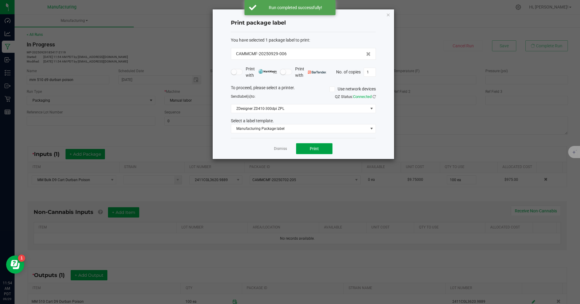
click at [305, 147] on button "Print" at bounding box center [314, 148] width 36 height 11
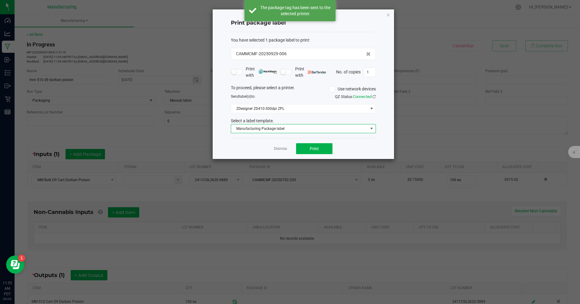
click at [284, 128] on span "Manufacturing Package label" at bounding box center [299, 128] width 137 height 8
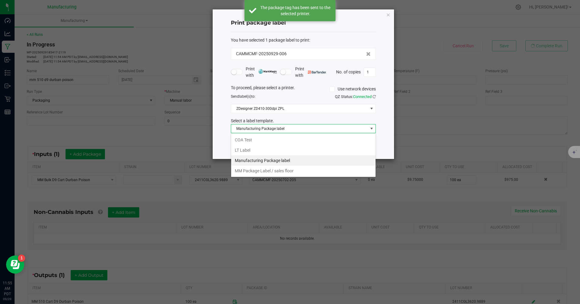
scroll to position [9, 145]
click at [284, 171] on li "MM Package Label / sales floor" at bounding box center [303, 171] width 144 height 10
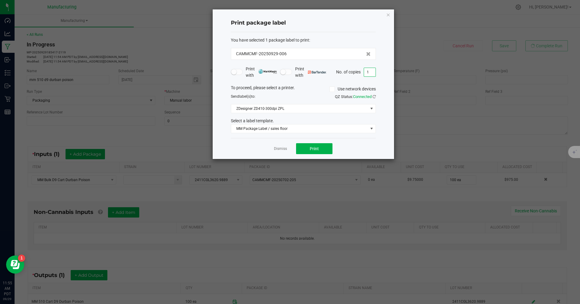
click at [369, 72] on input "1" at bounding box center [370, 72] width 12 height 8
type input "100"
click at [323, 147] on button "Print" at bounding box center [314, 148] width 36 height 11
click at [388, 15] on icon "button" at bounding box center [388, 14] width 4 height 7
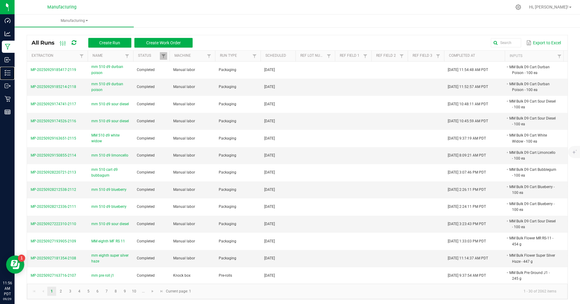
click at [0, 0] on p "Inventory" at bounding box center [0, 0] width 0 height 0
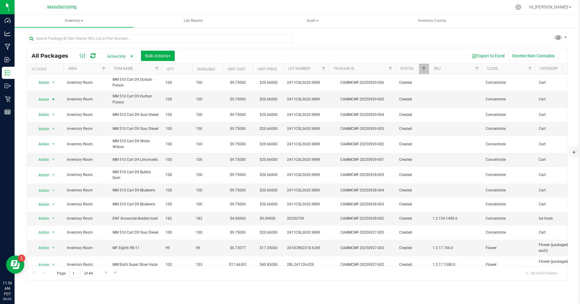
click at [41, 99] on span "Action" at bounding box center [41, 99] width 16 height 8
click at [55, 166] on li "Print package label" at bounding box center [52, 163] width 39 height 9
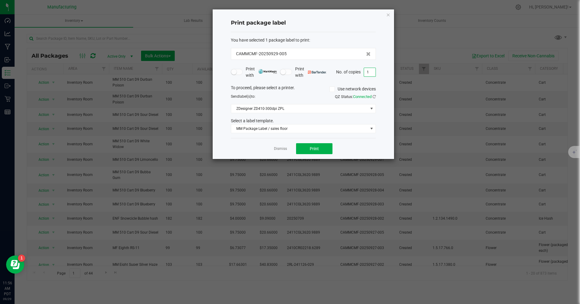
click at [368, 69] on input "1" at bounding box center [370, 72] width 12 height 8
type input "100"
click at [323, 149] on button "Print" at bounding box center [314, 148] width 36 height 11
